Goal: Task Accomplishment & Management: Manage account settings

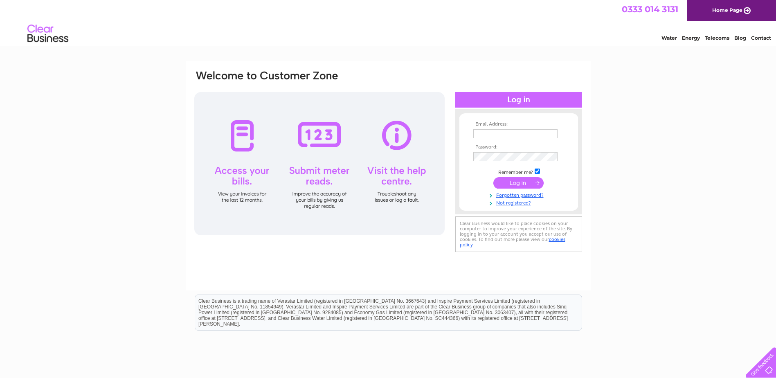
click at [502, 130] on input "text" at bounding box center [515, 133] width 84 height 9
type input "accountspayable@manhattan.co.uk"
click at [493, 178] on input "submit" at bounding box center [518, 183] width 50 height 11
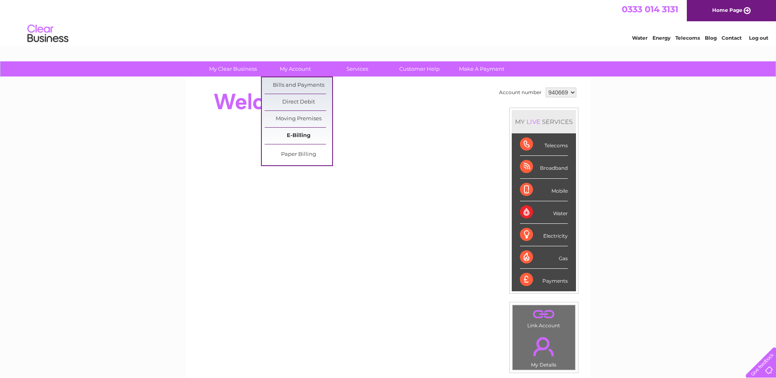
click at [299, 136] on link "E-Billing" at bounding box center [298, 136] width 67 height 16
click at [307, 83] on link "Bills and Payments" at bounding box center [298, 85] width 67 height 16
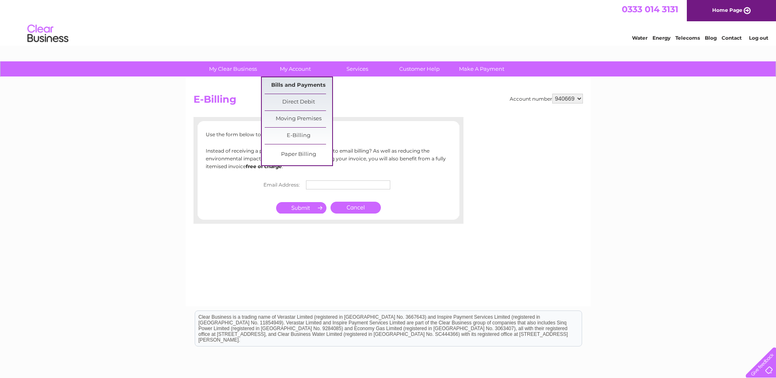
click at [297, 85] on link "Bills and Payments" at bounding box center [298, 85] width 67 height 16
click at [299, 85] on link "Bills and Payments" at bounding box center [298, 85] width 67 height 16
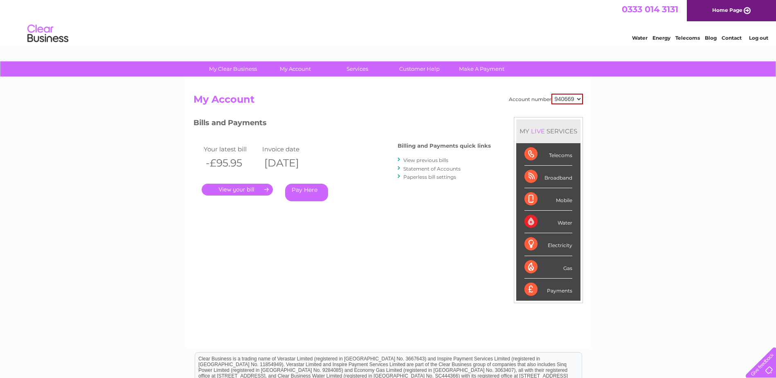
click at [263, 190] on link "." at bounding box center [237, 190] width 71 height 12
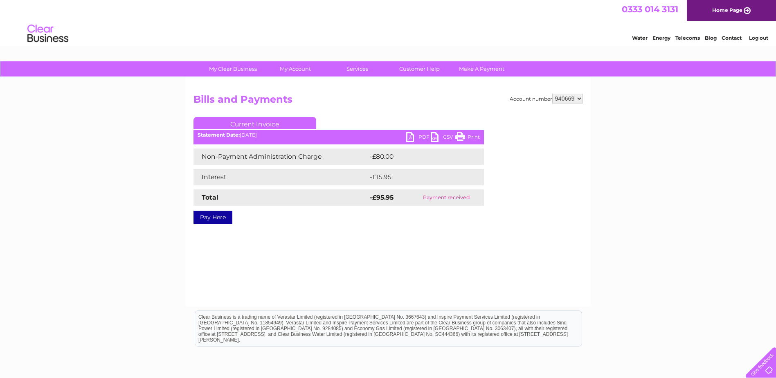
click at [419, 136] on link "PDF" at bounding box center [418, 138] width 25 height 12
click at [413, 18] on div "0333 014 3131 Home Page" at bounding box center [388, 10] width 776 height 21
